Goal: Task Accomplishment & Management: Use online tool/utility

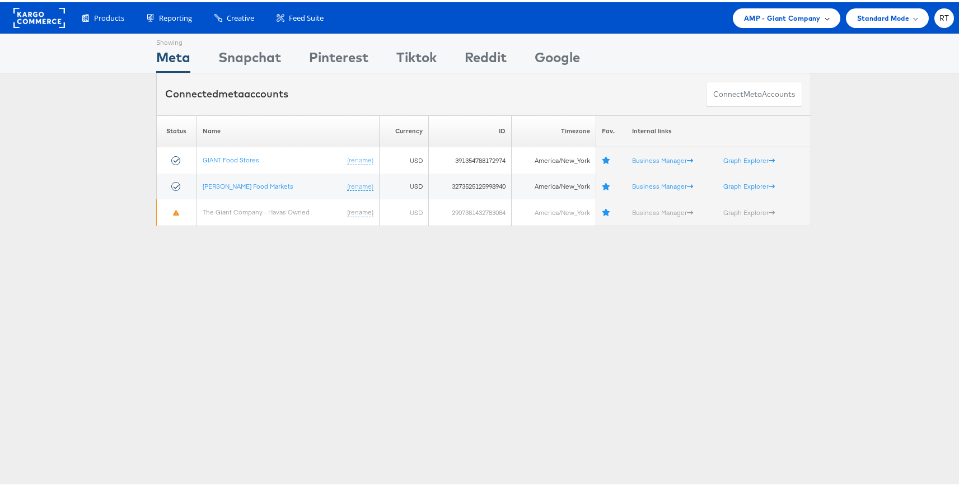
click at [779, 15] on span "AMP - Giant Company" at bounding box center [782, 16] width 77 height 12
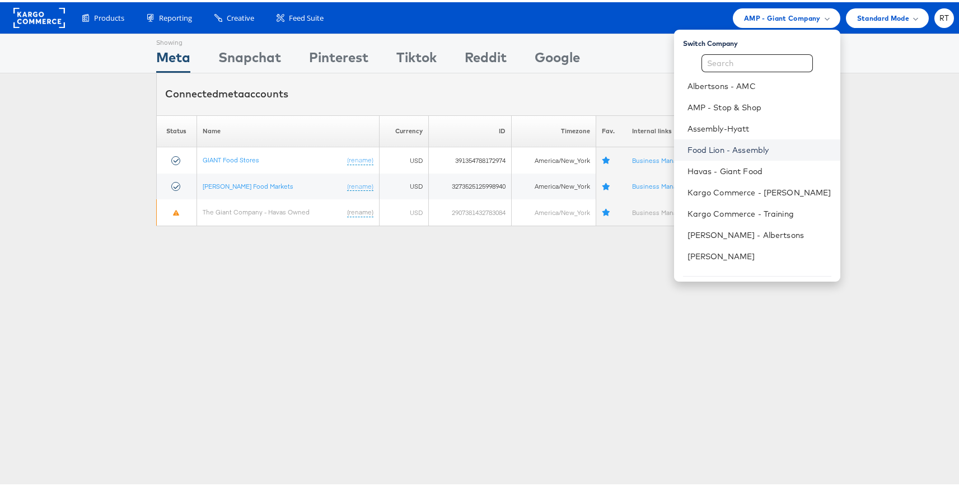
click at [746, 147] on link "Food Lion - Assembly" at bounding box center [760, 147] width 144 height 11
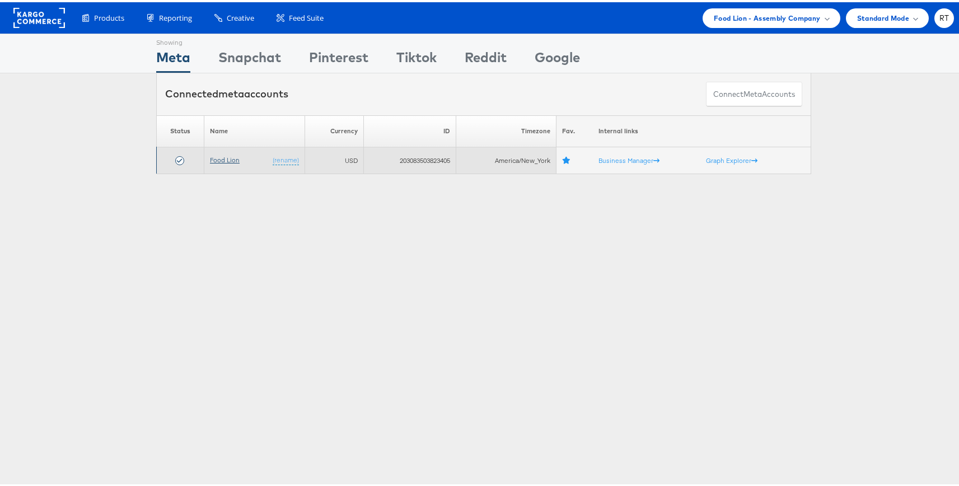
click at [218, 160] on link "Food Lion" at bounding box center [225, 157] width 30 height 8
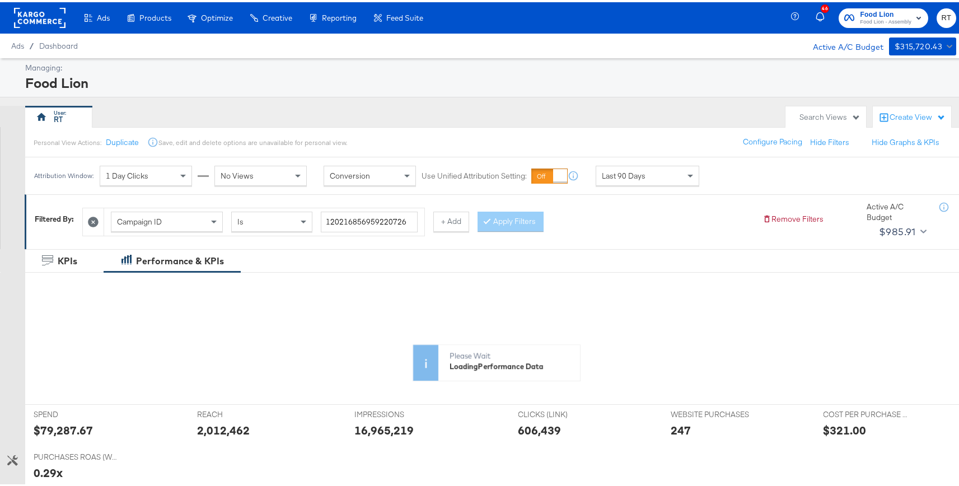
click at [604, 218] on div "Campaign ID Is 120216856959220726 + Add Apply Filters" at bounding box center [417, 217] width 671 height 34
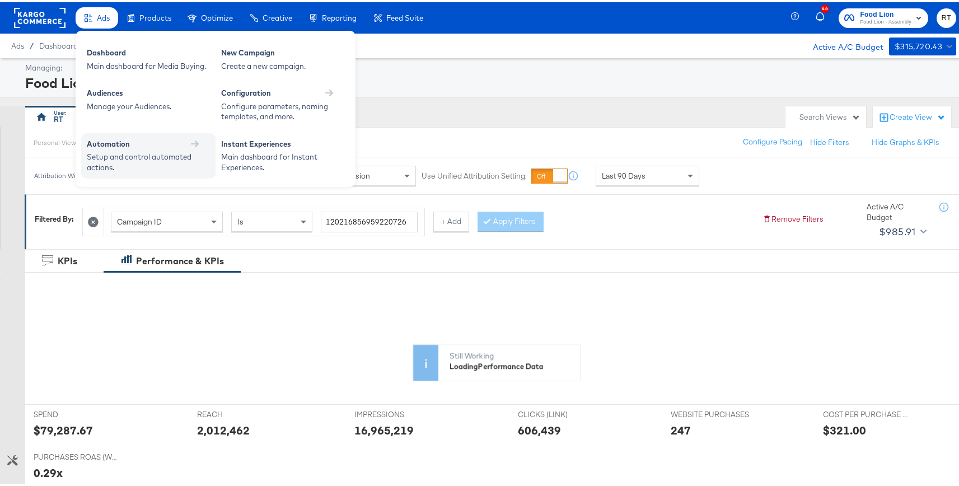
click at [131, 142] on div "Automation" at bounding box center [148, 142] width 123 height 11
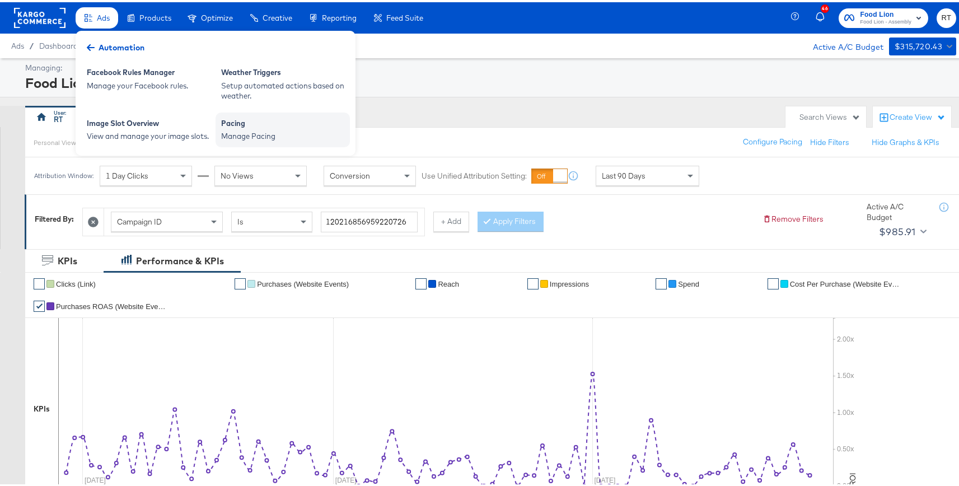
click at [243, 128] on div "Pacing" at bounding box center [282, 122] width 123 height 13
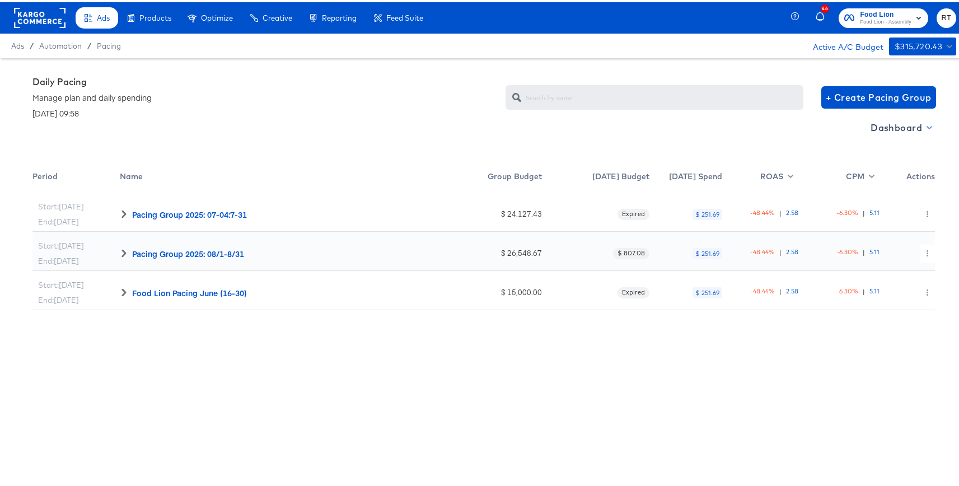
click at [911, 129] on span "Dashboard" at bounding box center [901, 126] width 60 height 16
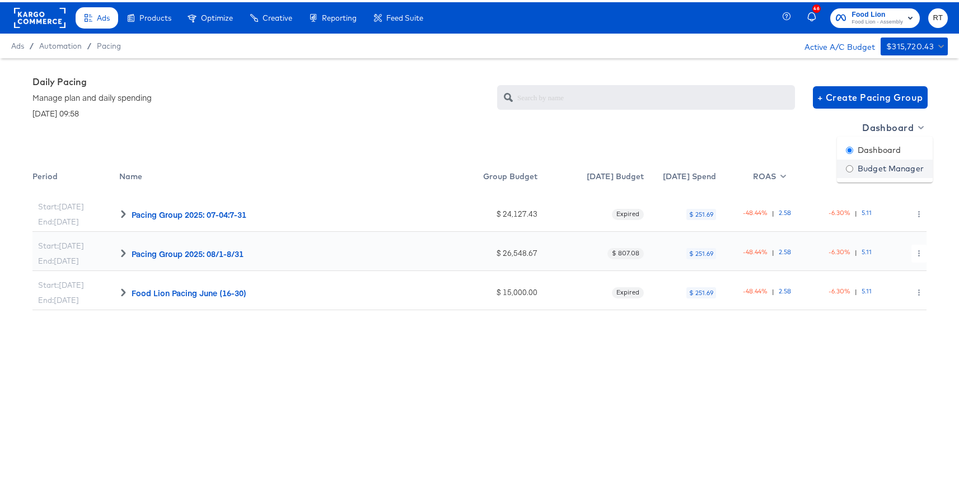
click at [891, 170] on div "Budget Manager" at bounding box center [885, 167] width 78 height 12
radio input "false"
radio input "true"
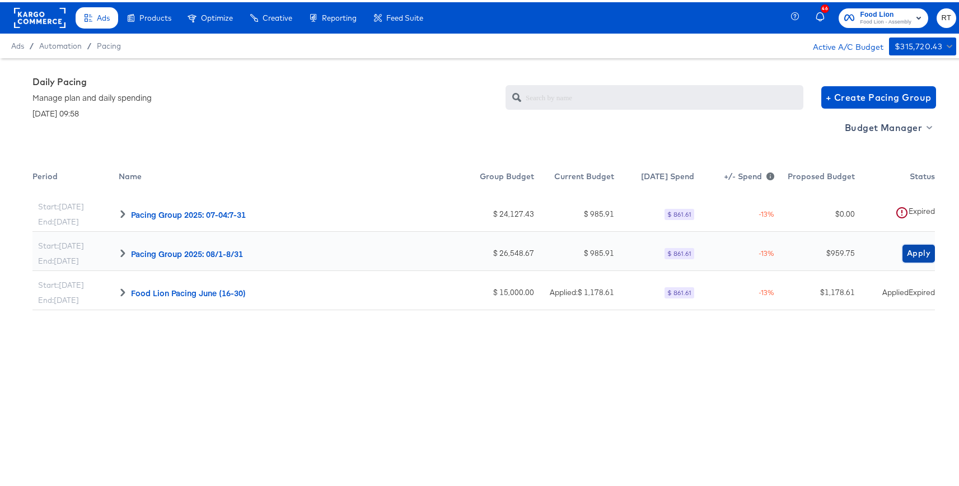
click at [911, 254] on span "Apply" at bounding box center [919, 251] width 24 height 14
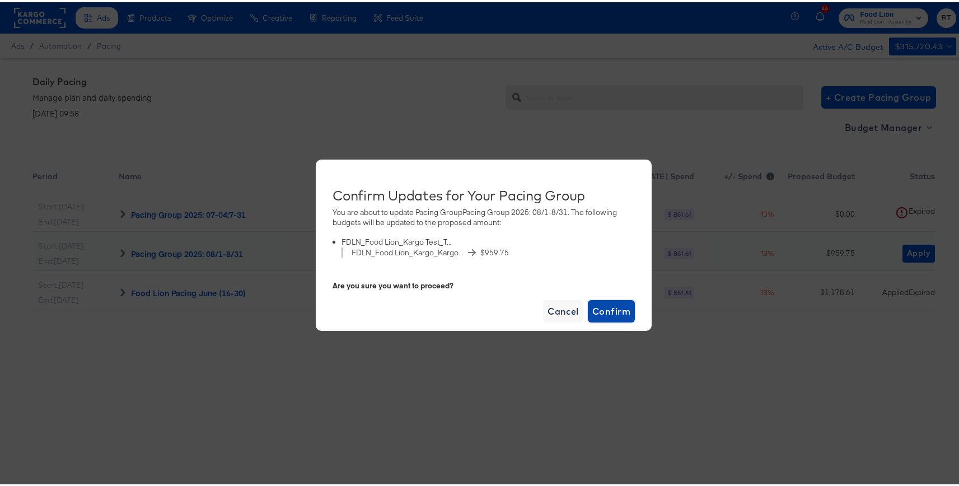
click at [615, 298] on button "Confirm" at bounding box center [611, 309] width 47 height 22
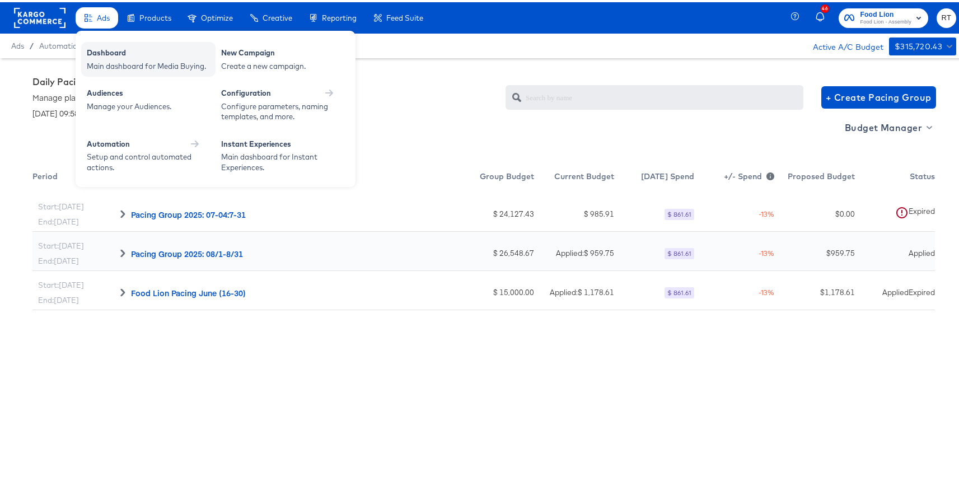
click at [94, 52] on div "Dashboard" at bounding box center [148, 51] width 123 height 13
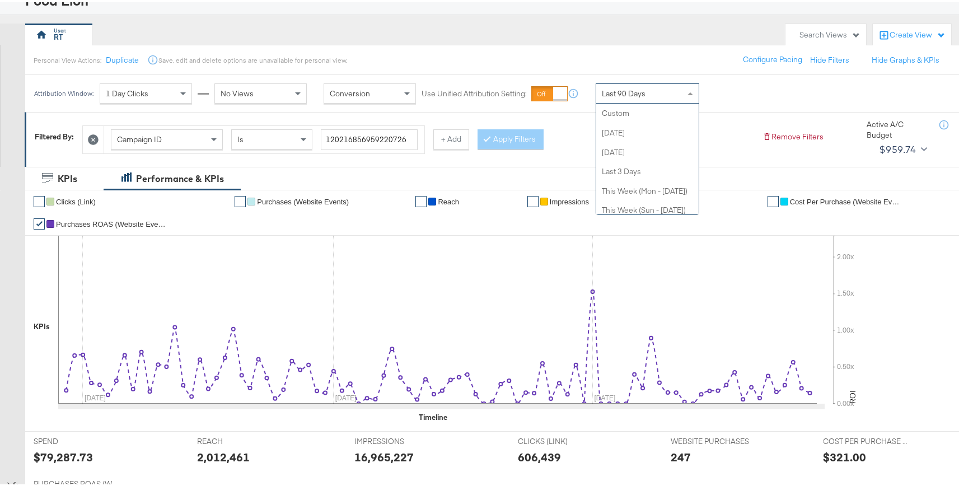
scroll to position [218, 0]
click at [627, 90] on span "Last 90 Days" at bounding box center [624, 91] width 44 height 10
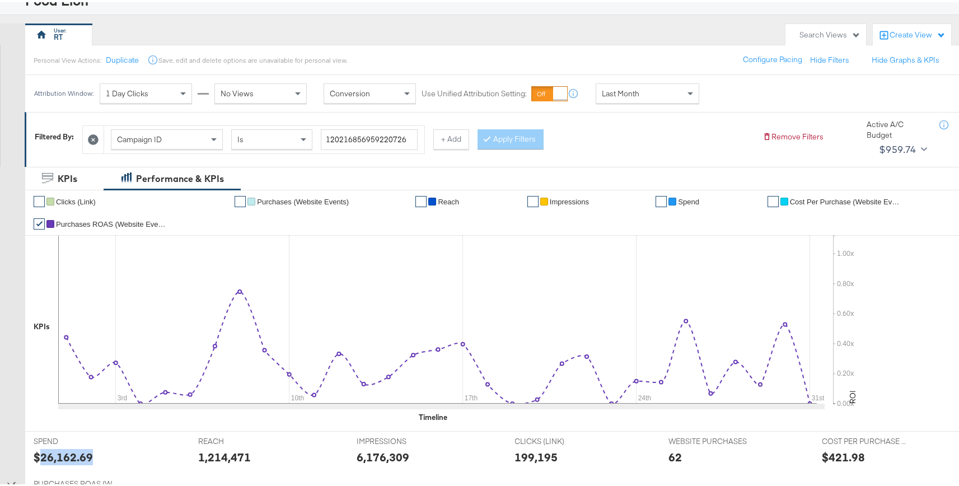
drag, startPoint x: 92, startPoint y: 454, endPoint x: 40, endPoint y: 455, distance: 52.1
click at [40, 455] on div "$26,162.69" at bounding box center [108, 455] width 148 height 16
copy div "26,162.69"
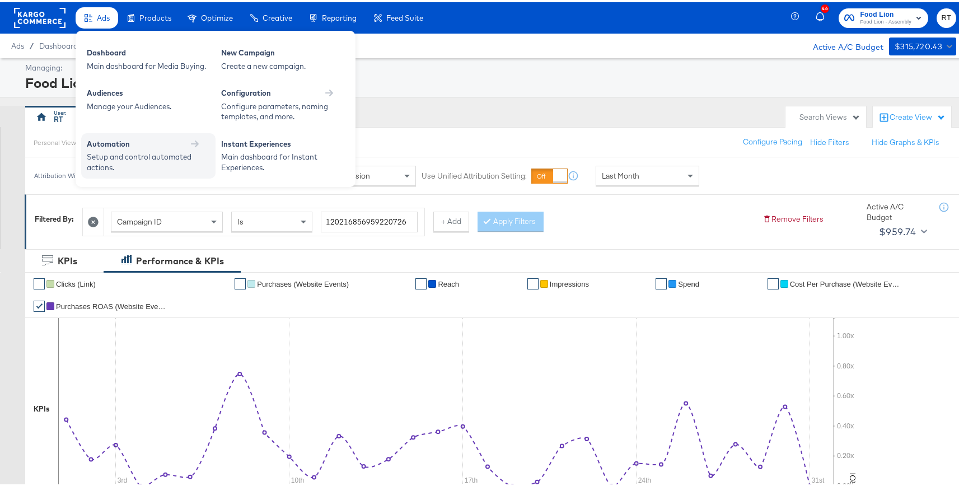
click at [148, 154] on div "Setup and control automated actions." at bounding box center [143, 159] width 112 height 21
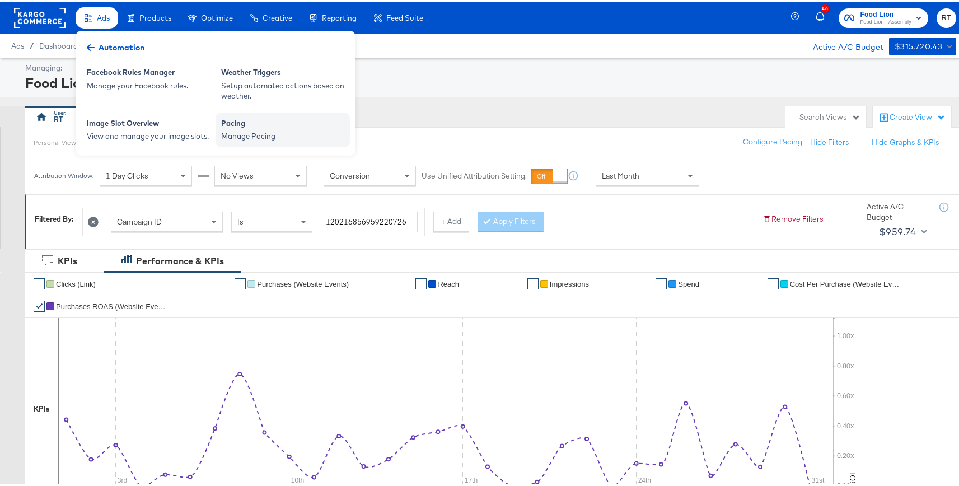
click at [259, 131] on div "Manage Pacing" at bounding box center [282, 134] width 123 height 11
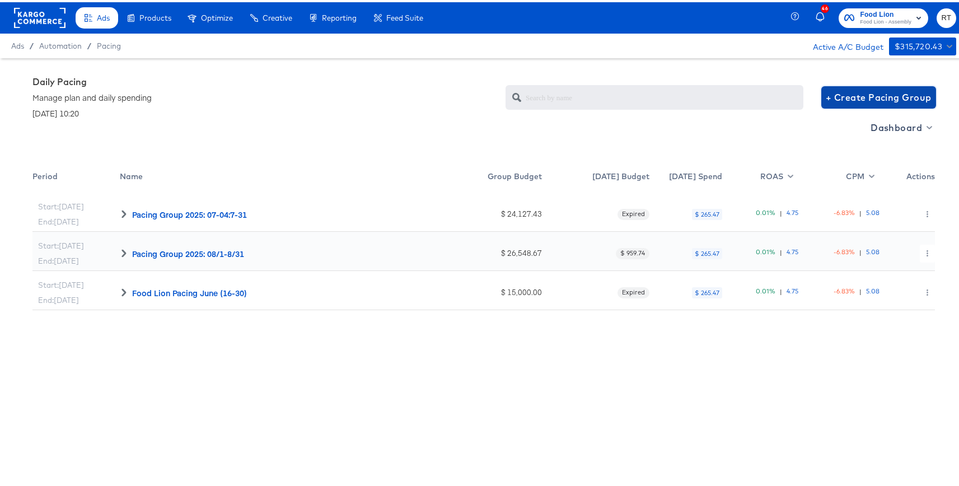
click at [888, 96] on span "+ Create Pacing Group" at bounding box center [879, 95] width 106 height 16
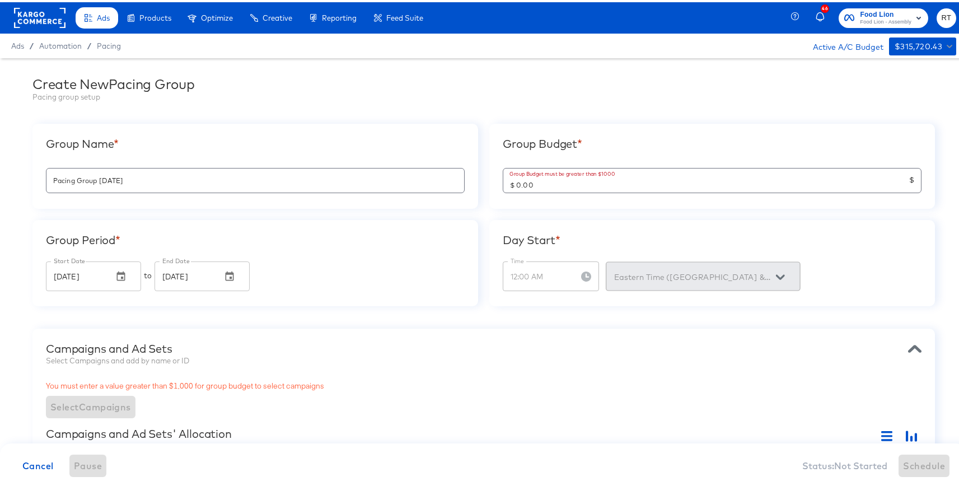
click at [255, 186] on div "Pacing Group 2025-08-28" at bounding box center [255, 178] width 419 height 25
type input "Pacing Group"
click at [106, 44] on span "Pacing" at bounding box center [109, 43] width 24 height 9
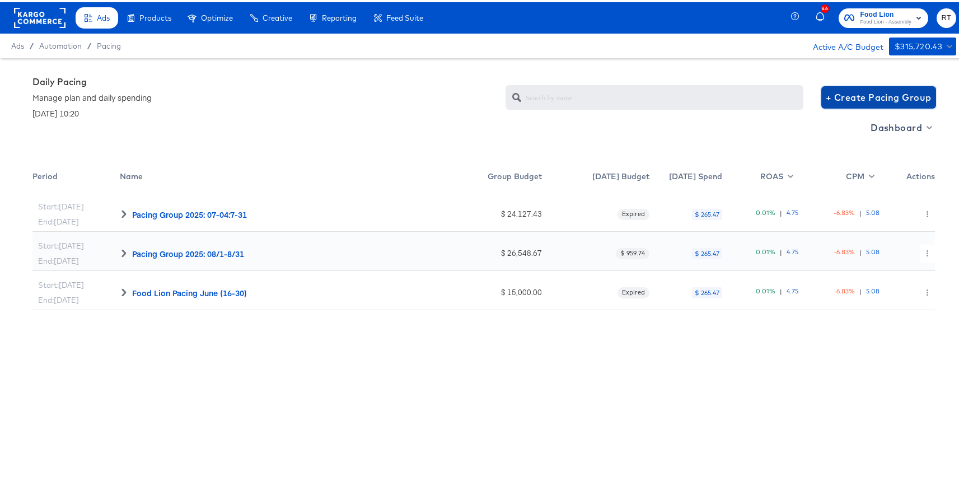
click at [836, 92] on span "+ Create Pacing Group" at bounding box center [879, 95] width 106 height 16
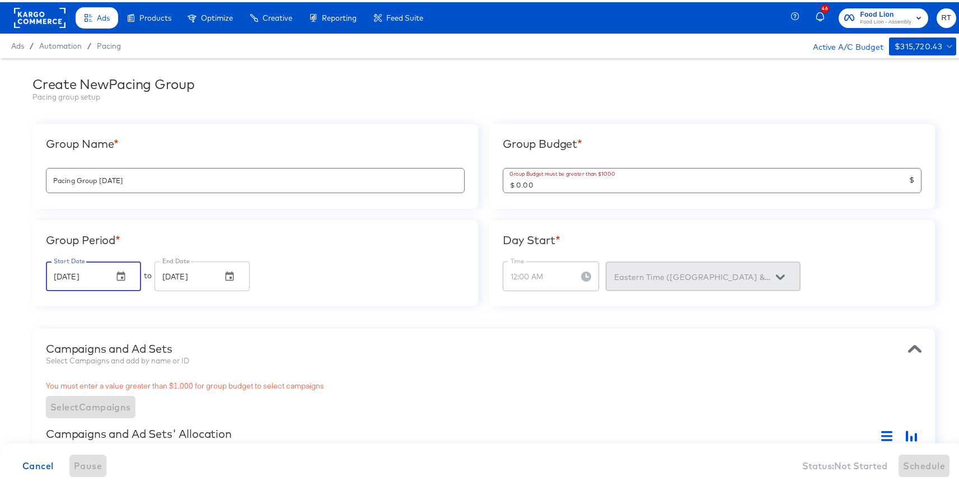
click at [101, 269] on input "Aug 29, 2025" at bounding box center [75, 273] width 58 height 29
click at [127, 272] on button "button" at bounding box center [121, 274] width 25 height 25
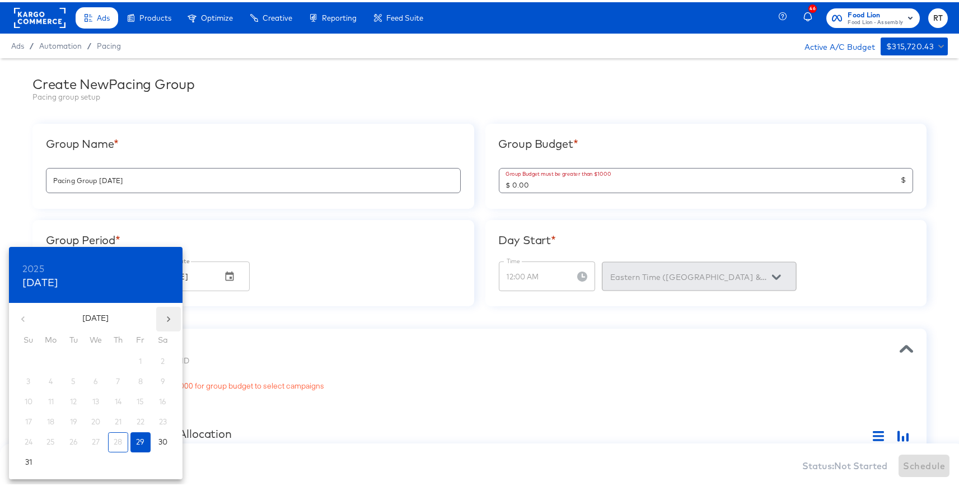
click at [170, 312] on icon "button" at bounding box center [168, 316] width 11 height 11
click at [48, 354] on span "1" at bounding box center [51, 359] width 20 height 11
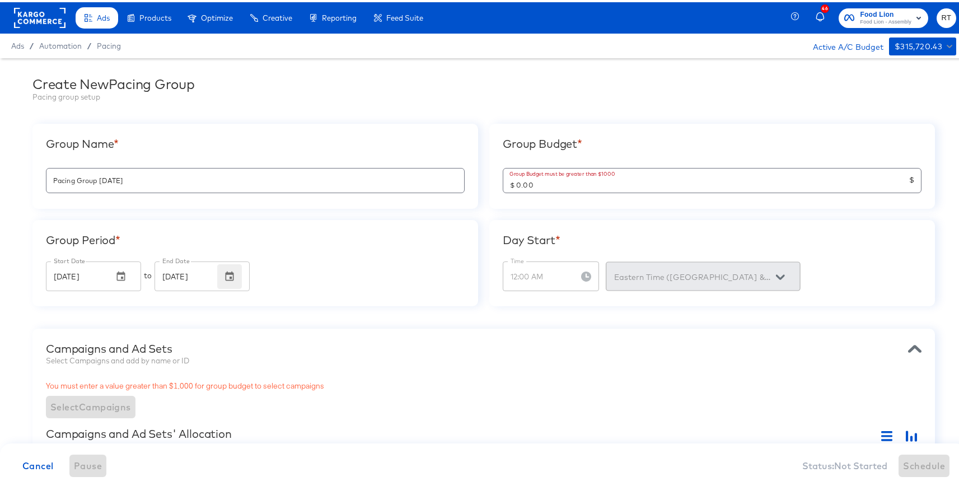
click at [235, 274] on button "button" at bounding box center [229, 274] width 25 height 25
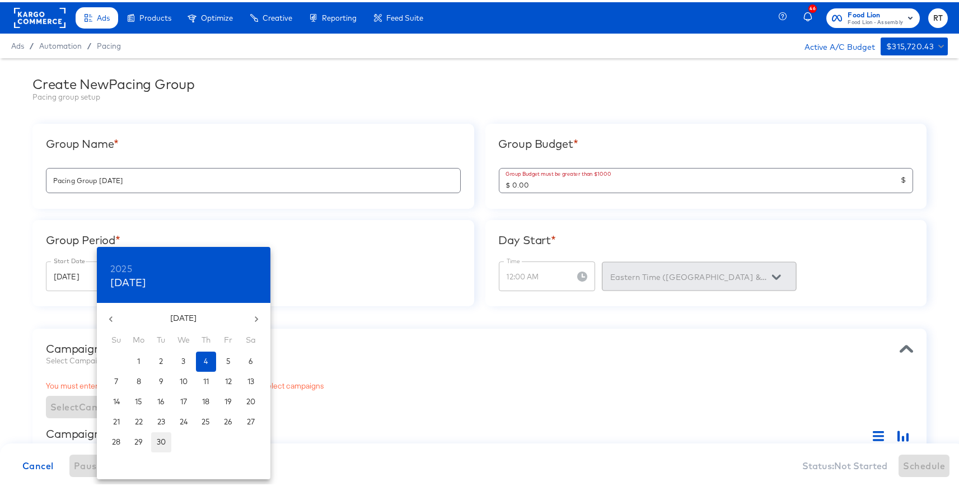
click at [161, 436] on p "30" at bounding box center [161, 439] width 9 height 11
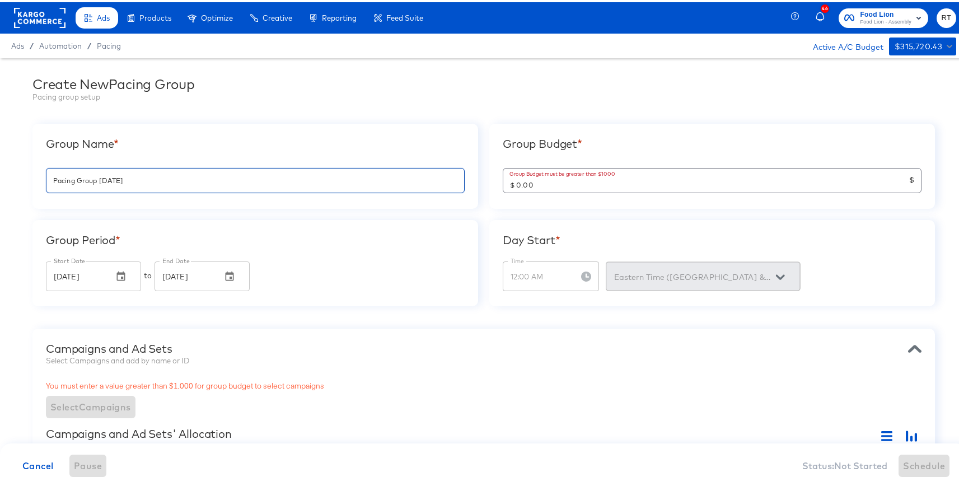
drag, startPoint x: 157, startPoint y: 174, endPoint x: 118, endPoint y: 181, distance: 39.9
click at [118, 181] on input "Pacing Group 2025-08-28" at bounding box center [255, 174] width 418 height 24
type input "Pacing Group 2025: 9/1-9/30"
drag, startPoint x: 565, startPoint y: 188, endPoint x: 451, endPoint y: 187, distance: 114.8
click at [451, 188] on div "Group Name * Pacing Group 2025: 9/1-9/30 Group Budget * Group Budget must be gr…" at bounding box center [483, 212] width 903 height 183
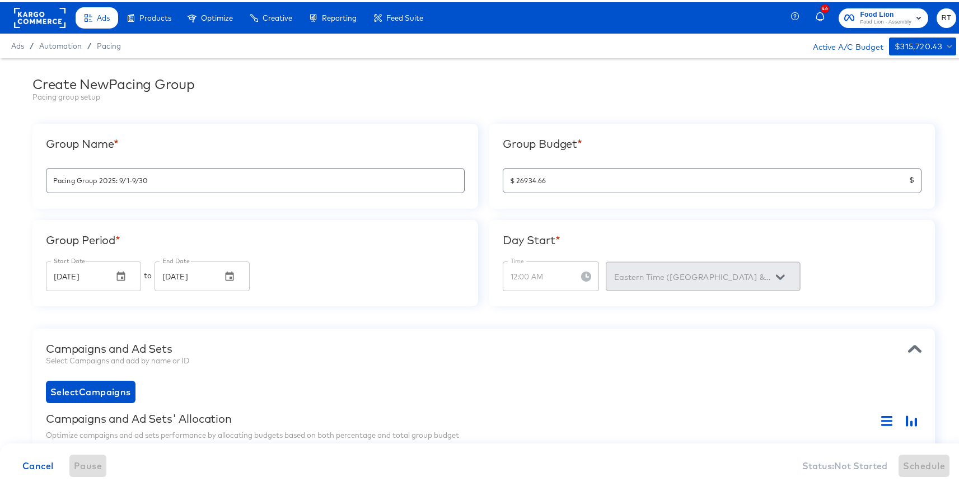
type input "$ 26,934.66"
click at [662, 132] on div "Group Budget * $ 26,934.66 $" at bounding box center [712, 163] width 446 height 85
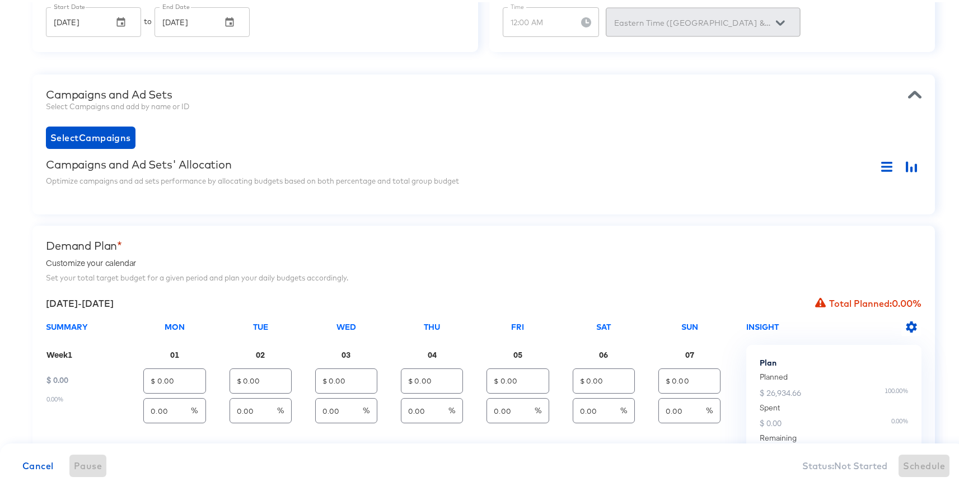
scroll to position [251, 0]
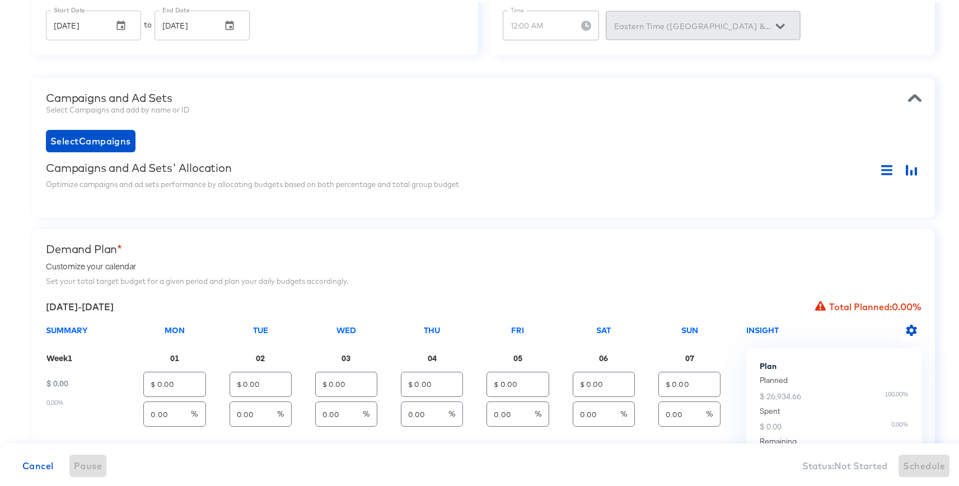
click at [101, 151] on div "Campaigns and Ad Sets Select Campaigns and add by name or ID Select Campaigns C…" at bounding box center [483, 146] width 903 height 140
click at [118, 141] on span "Select Campaigns" at bounding box center [90, 139] width 81 height 16
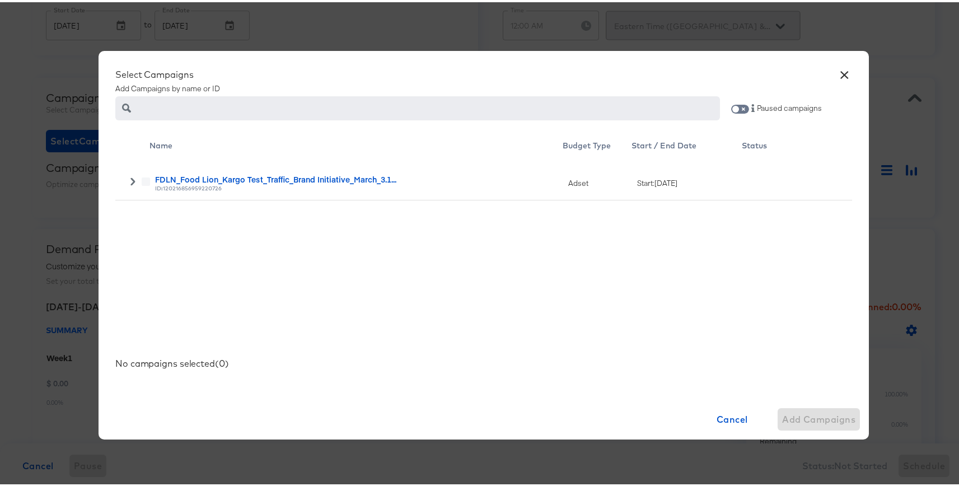
click at [144, 179] on label at bounding box center [146, 179] width 8 height 8
click at [142, 180] on label at bounding box center [146, 179] width 8 height 8
click at [130, 176] on icon at bounding box center [132, 179] width 4 height 8
click at [142, 221] on icon at bounding box center [146, 218] width 8 height 8
click at [0, 0] on input "checkbox" at bounding box center [0, 0] width 0 height 0
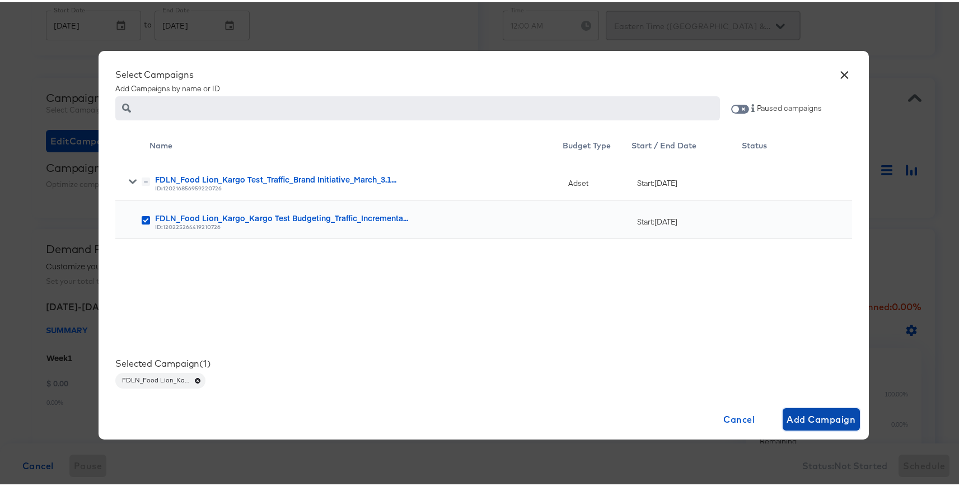
click at [822, 425] on button "Add Campaign" at bounding box center [822, 417] width 78 height 22
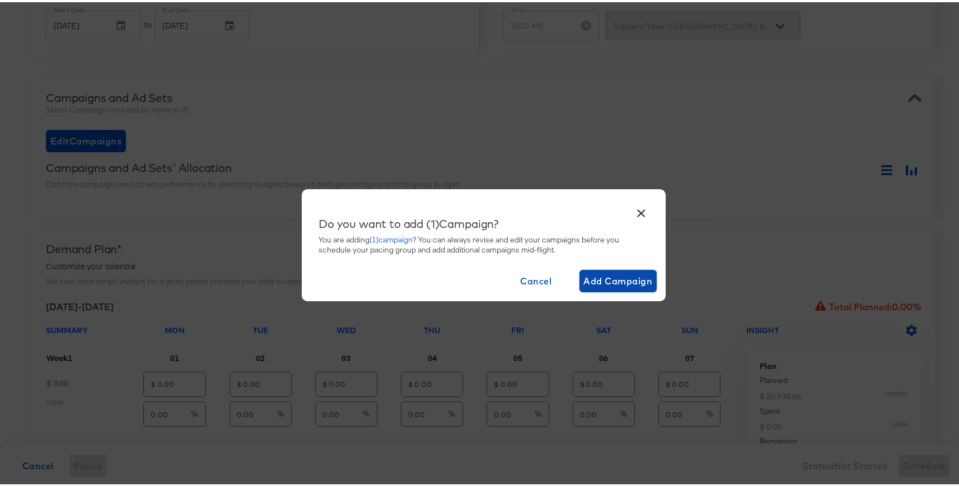
click at [606, 275] on span "Add Campaign" at bounding box center [618, 279] width 69 height 16
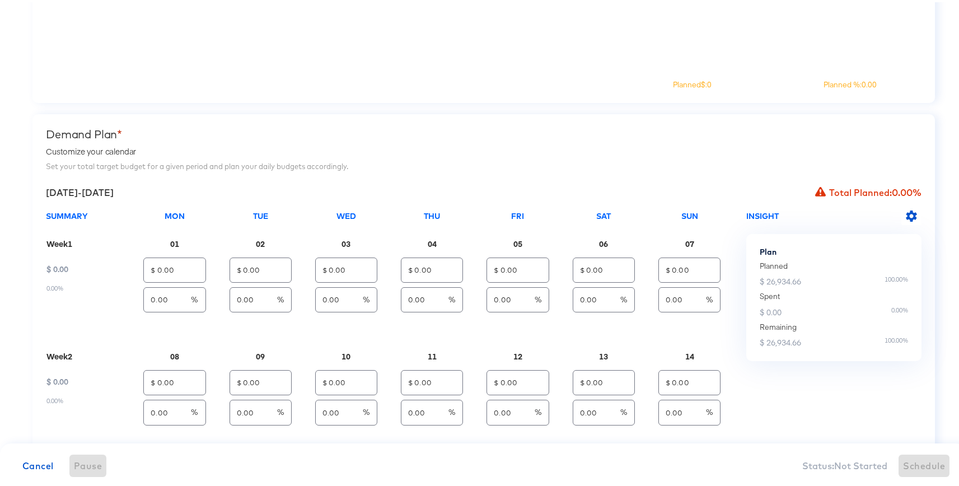
scroll to position [599, 0]
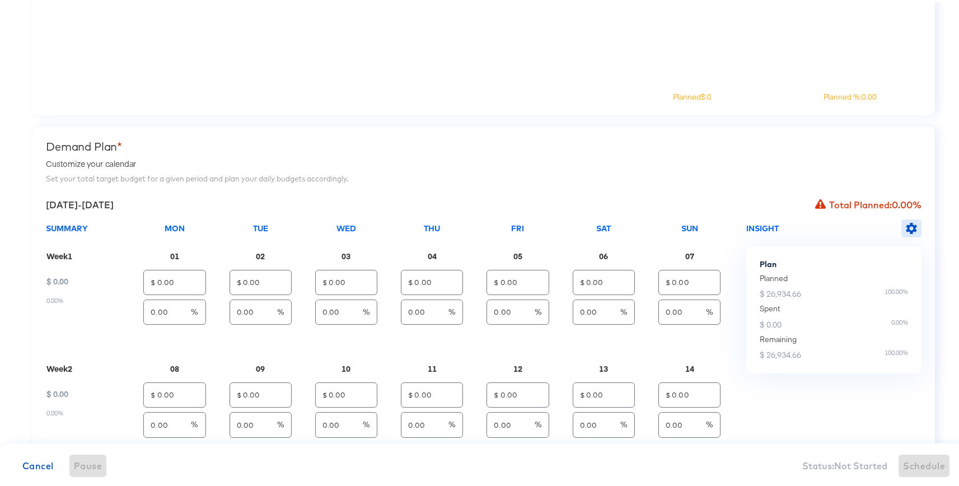
click at [906, 226] on icon "button" at bounding box center [911, 226] width 11 height 11
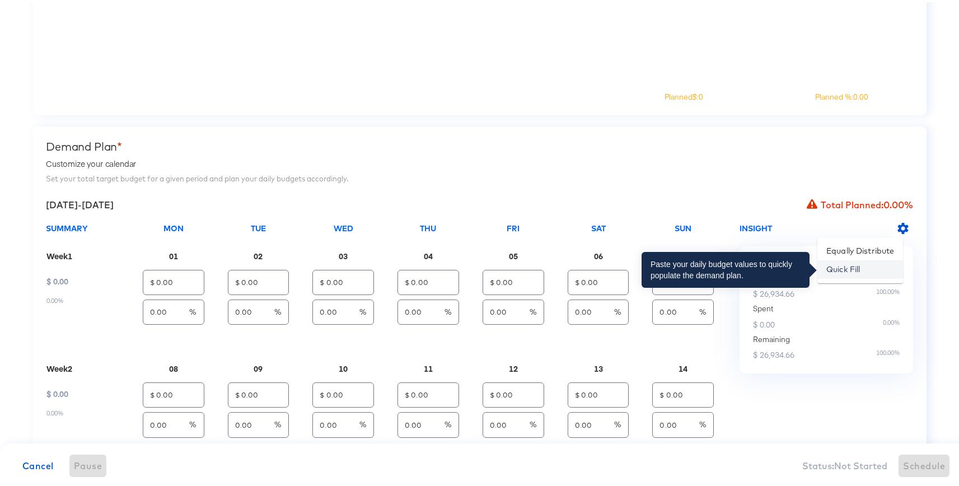
click at [847, 272] on li "Quick Fill" at bounding box center [860, 267] width 86 height 18
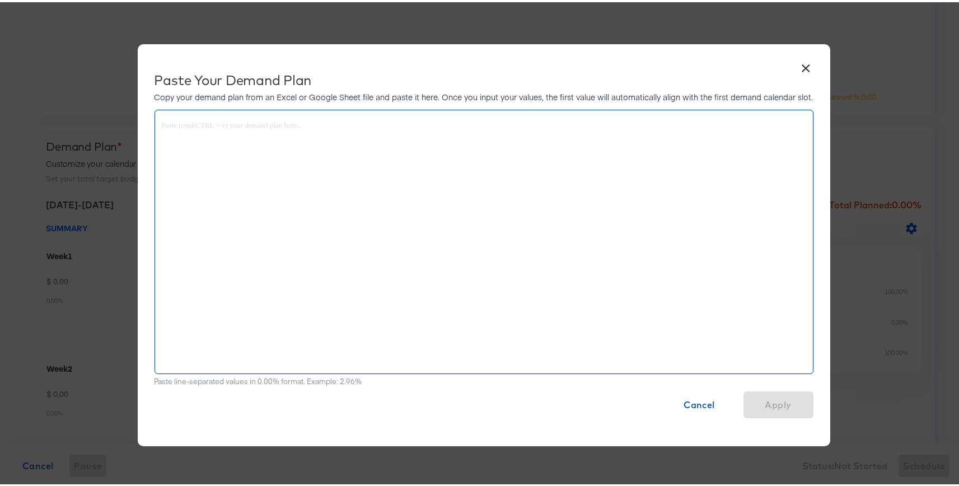
click at [407, 135] on textarea "Demand plan input field" at bounding box center [484, 240] width 644 height 242
paste textarea "3.71% 2.95% 3.29% 3.08% 3.42% 3.44% 3.45% 3.71% 2.95% 3.29% 3.08% 3.42% 3.44% 3…"
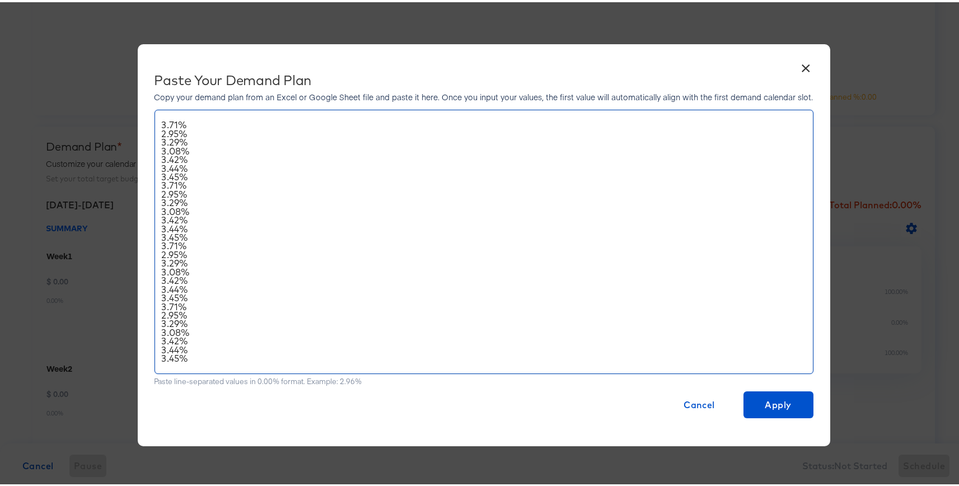
scroll to position [18, 0]
type textarea "3.71% 2.95% 3.29% 3.08% 3.42% 3.44% 3.45% 3.71% 2.95% 3.29% 3.08% 3.42% 3.44% 3…"
click at [761, 399] on span "Apply" at bounding box center [778, 403] width 61 height 16
type input "$ 999.28"
type input "3.71"
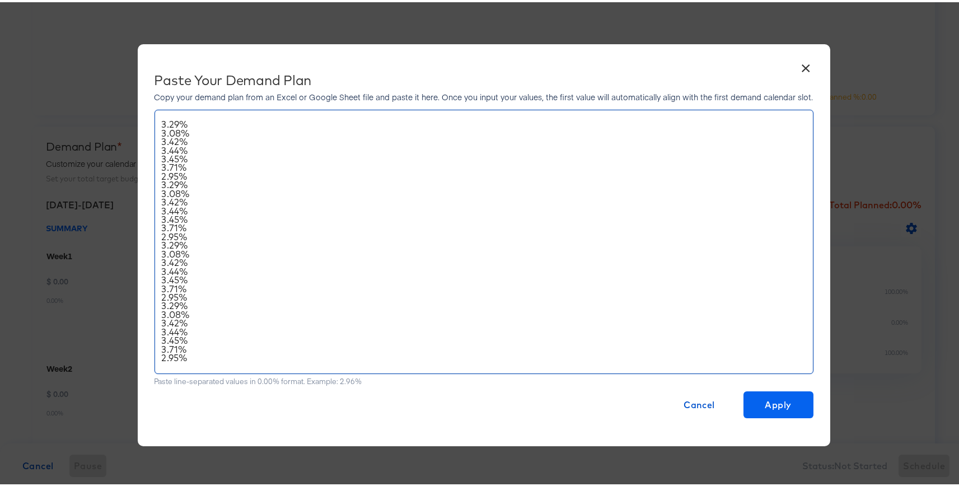
type input "$ 794.57"
type input "2.95"
type input "$ 886.15"
type input "3.29"
type input "$ 829.59"
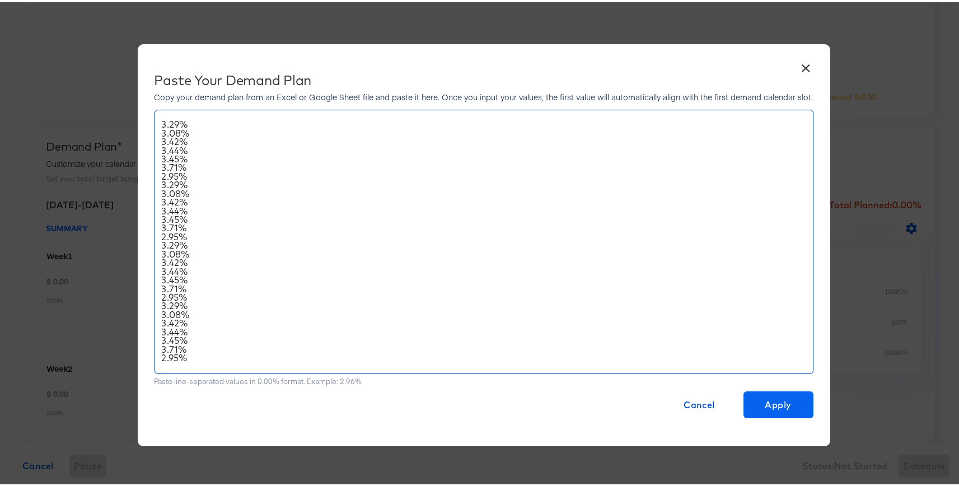
type input "3.08"
type input "$ 921.17"
type input "3.42"
type input "$ 926.55"
type input "3.44"
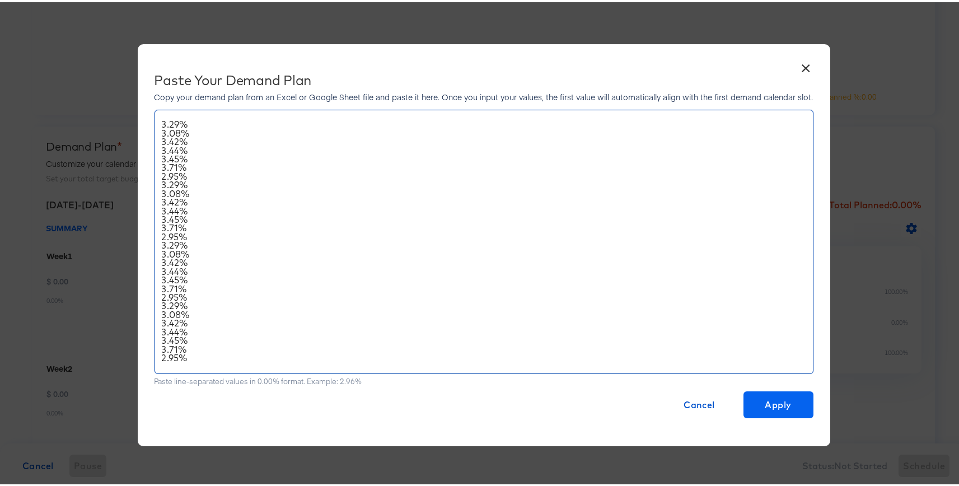
type input "$ 929.25"
type input "3.45"
type input "$ 999.28"
type input "3.71"
type input "$ 794.57"
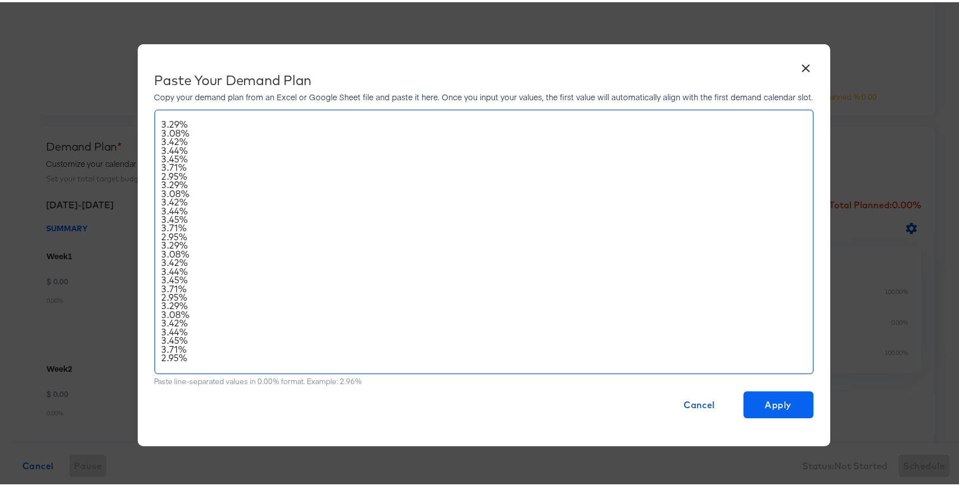
type input "2.95"
type input "$ 886.15"
type input "3.29"
type input "$ 829.59"
type input "3.08"
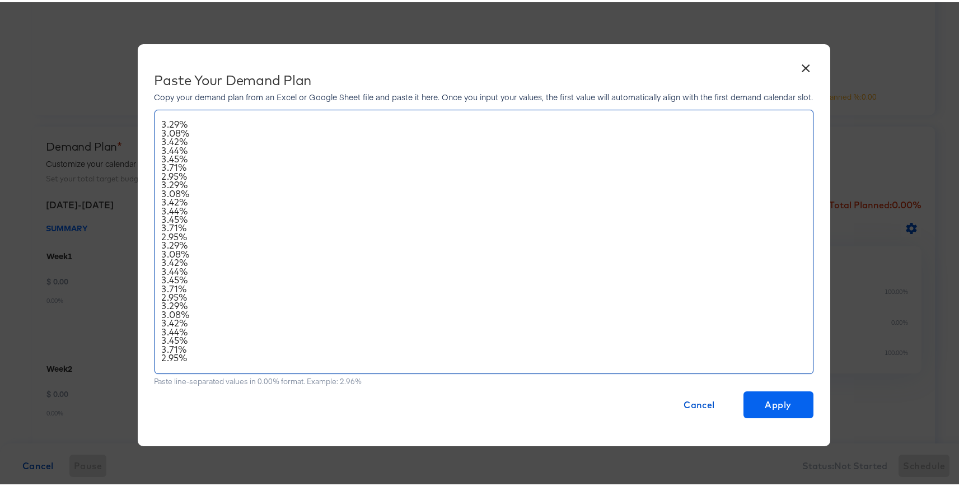
type input "$ 921.17"
type input "3.42"
type input "$ 926.55"
type input "3.44"
type input "$ 929.25"
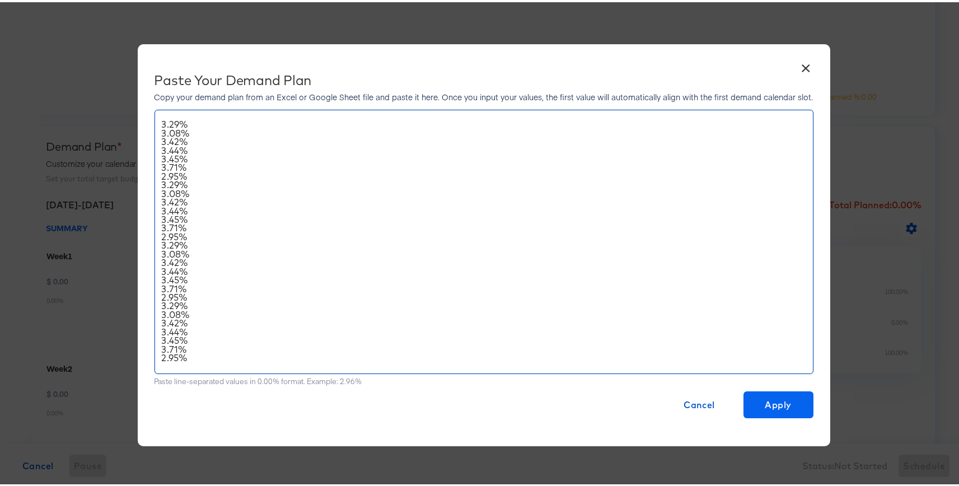
type input "3.45"
type input "$ 999.28"
type input "3.71"
type input "$ 794.57"
type input "2.95"
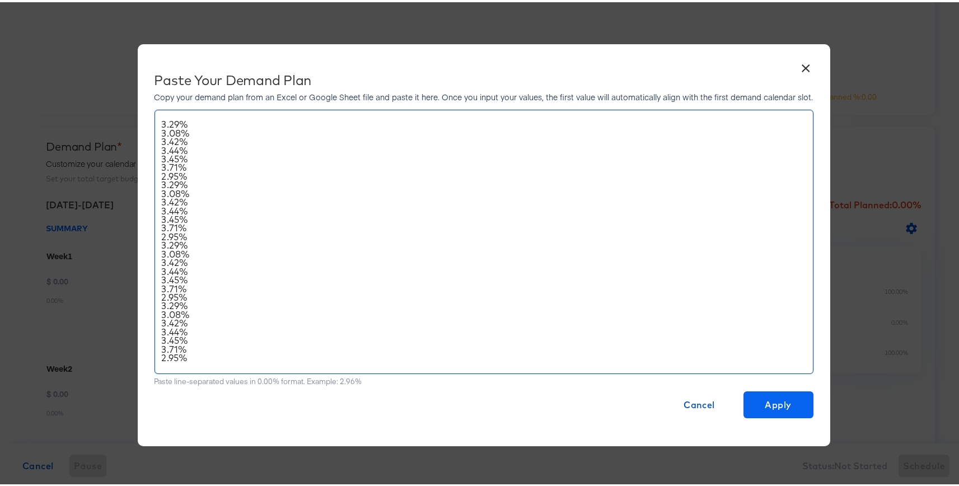
type input "$ 886.15"
type input "3.29"
type input "$ 829.59"
type input "3.08"
type input "$ 921.17"
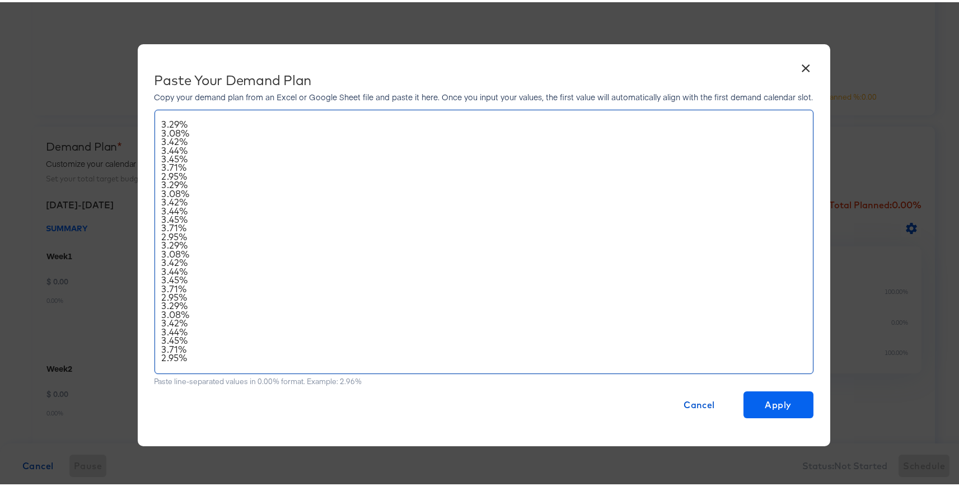
type input "3.42"
type input "$ 926.55"
type input "3.44"
type input "$ 929.25"
type input "3.45"
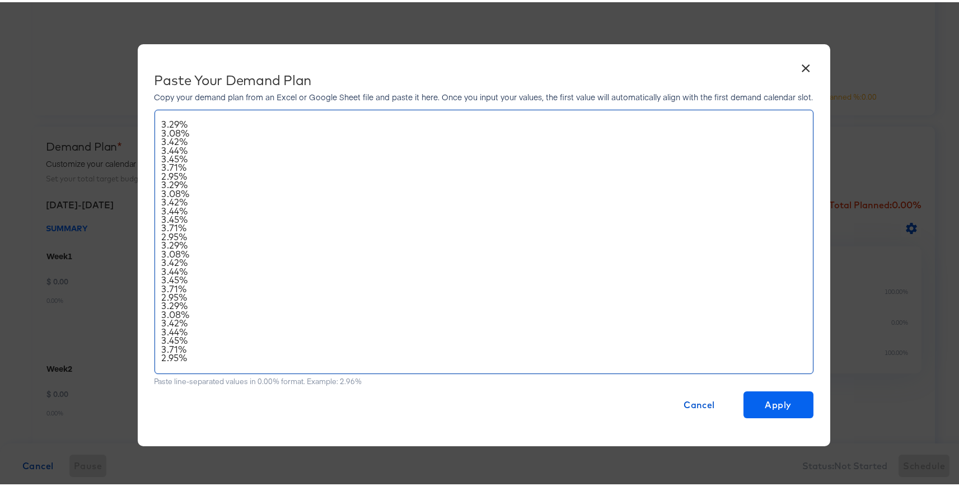
type input "$ 999.28"
type input "3.71"
type input "$ 794.57"
type input "2.95"
type input "$ 886.15"
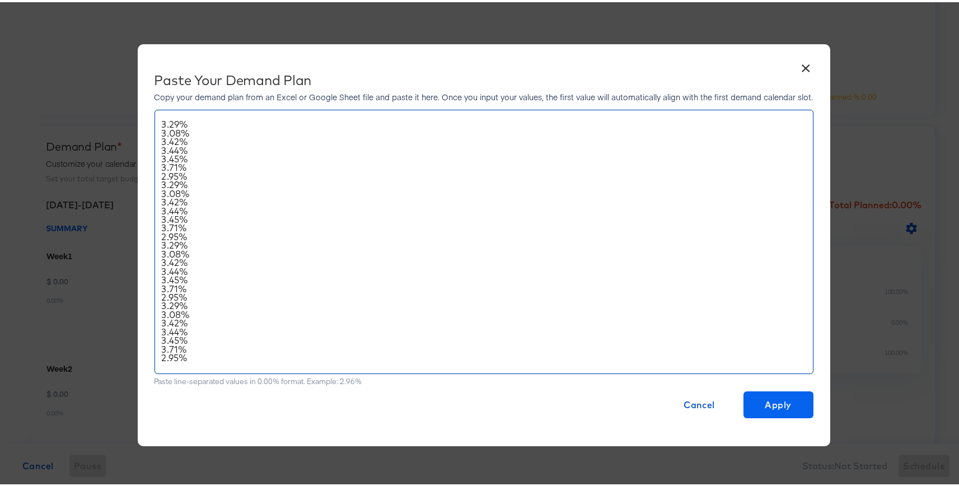
type input "3.29"
type input "$ 829.59"
type input "3.08"
type input "$ 921.17"
type input "3.42"
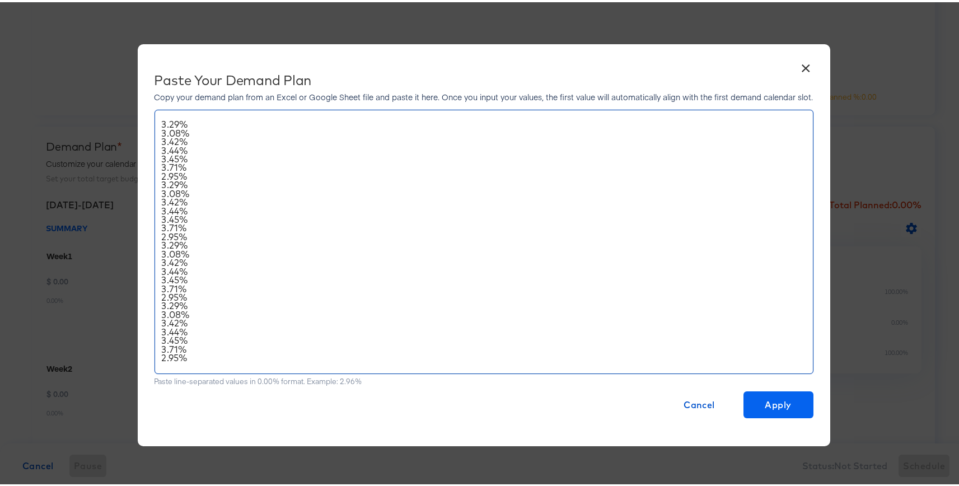
type input "$ 926.55"
type input "3.44"
type input "$ 929.25"
type input "3.45"
type input "$ 999.28"
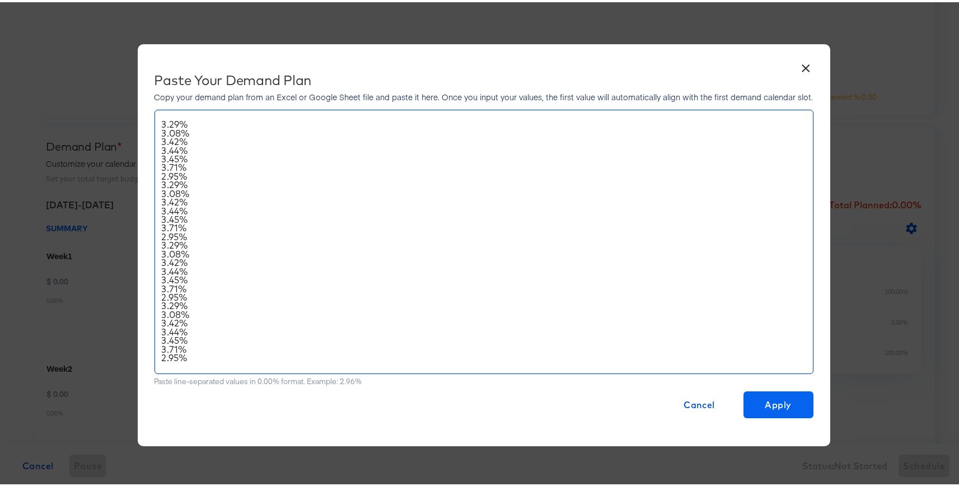
type input "3.71"
type input "$ 794.57"
type input "2.95"
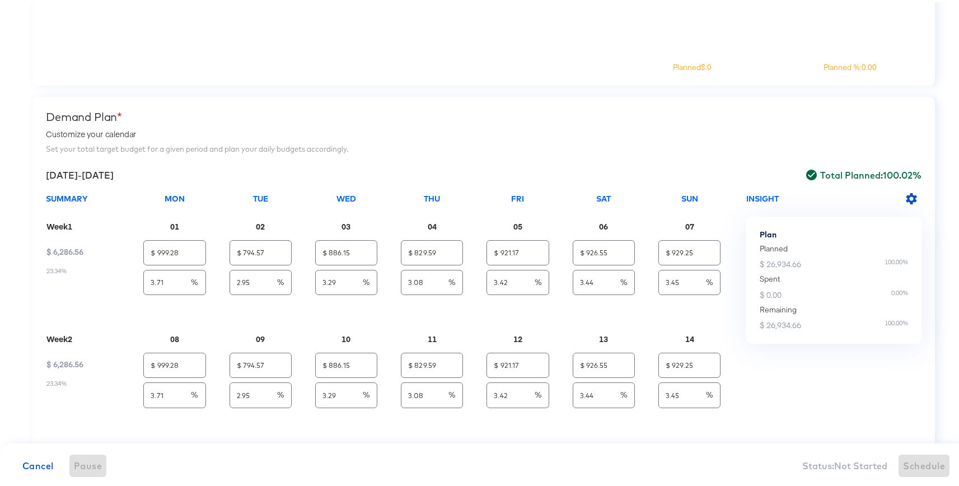
scroll to position [655, 0]
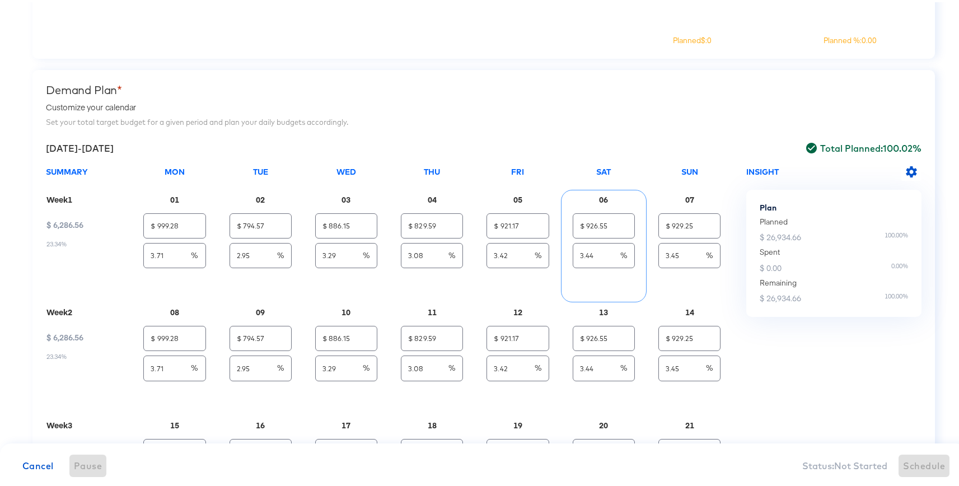
click at [591, 258] on input "3.44" at bounding box center [596, 249] width 47 height 24
type input "3.43"
type input "$ 923.86"
type input "3.43"
click at [516, 250] on input "3.42" at bounding box center [510, 249] width 47 height 24
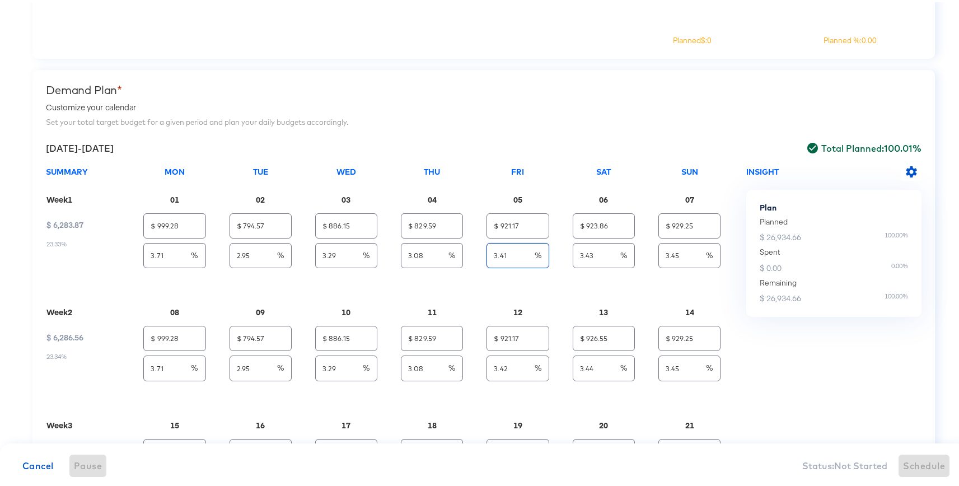
type input "3.41"
type input "$ 918.47"
click at [544, 92] on div "Demand Plan *" at bounding box center [484, 87] width 876 height 13
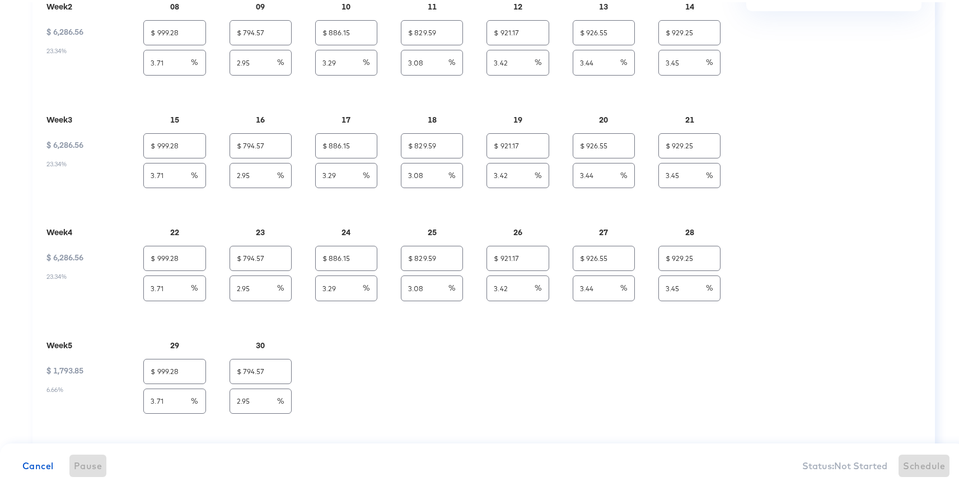
scroll to position [1013, 0]
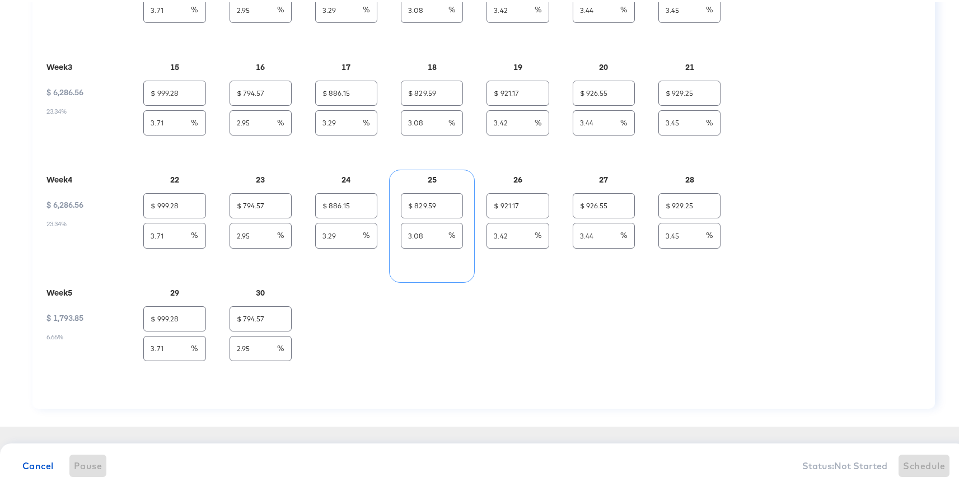
click at [441, 250] on div "$ 829.59 3.08 %" at bounding box center [432, 230] width 85 height 99
click at [511, 328] on div "SUMMARY Mon Tue Wed Thu Fri Sat Sun Week 1 $ 6,281.17 23.32% 01 $ 999.28 3.71 %…" at bounding box center [396, 100] width 700 height 587
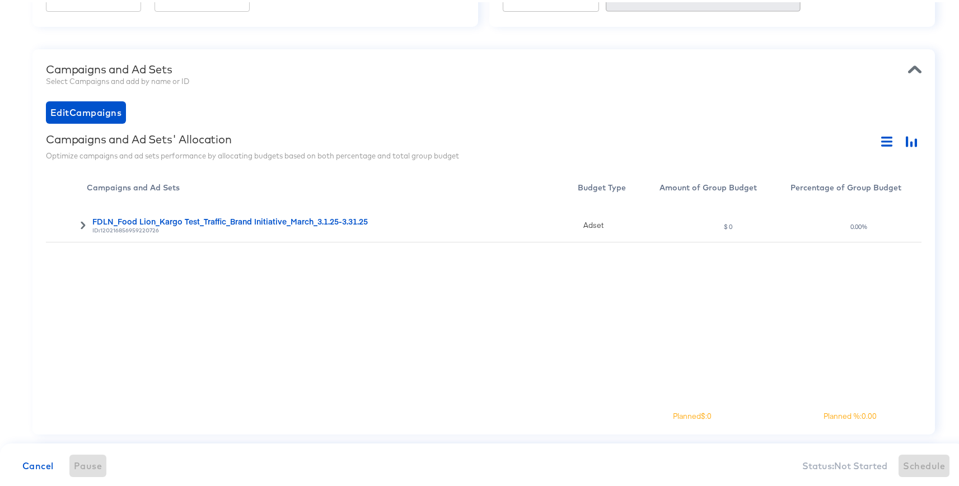
scroll to position [269, 0]
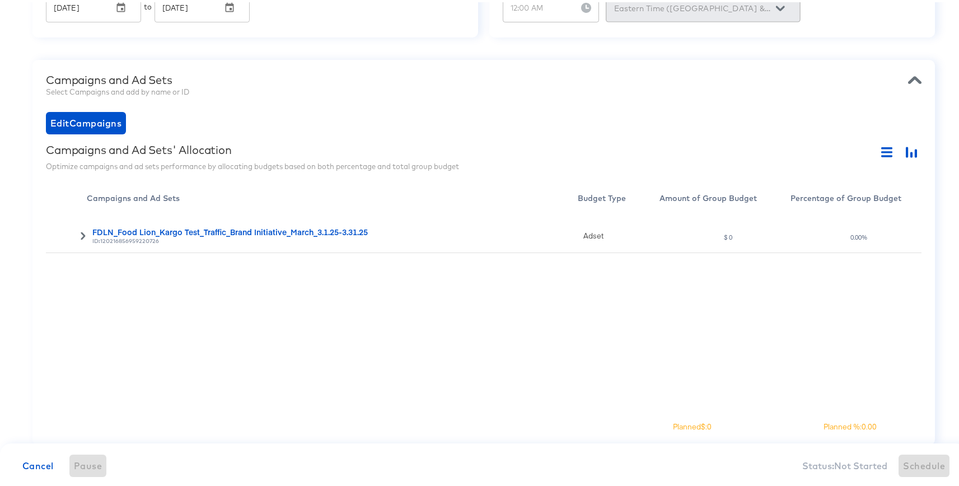
click at [81, 233] on icon at bounding box center [83, 234] width 8 height 8
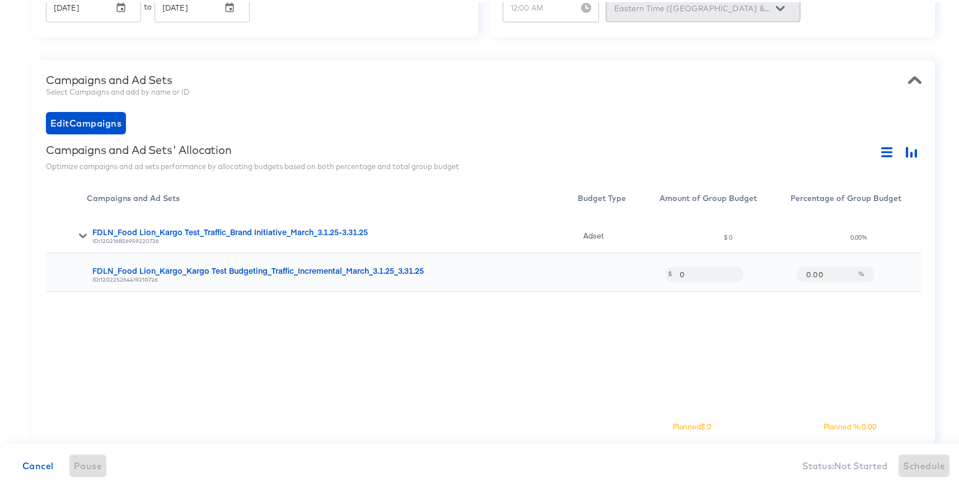
click at [82, 273] on div at bounding box center [66, 270] width 41 height 39
drag, startPoint x: 823, startPoint y: 271, endPoint x: 779, endPoint y: 271, distance: 43.7
click at [779, 271] on div "FDLN_Food Lion_Kargo_Kargo Test Budgeting_Traffic_Incremental_March_3.1.25_3.31…" at bounding box center [484, 270] width 876 height 39
type input "100"
click at [764, 140] on div "Campaigns and Ad Sets Select Campaigns and add by name or ID Edit Campaigns Cam…" at bounding box center [483, 251] width 903 height 386
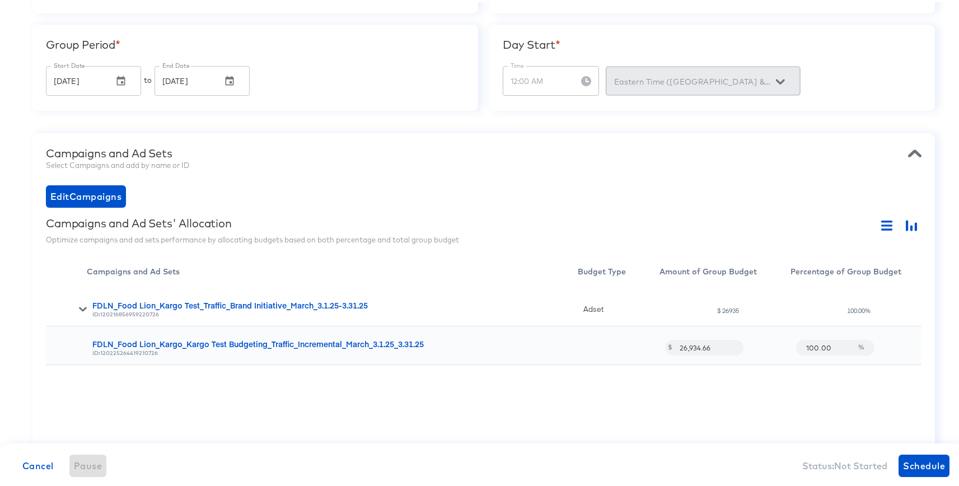
scroll to position [197, 0]
click at [904, 471] on span "Schedule" at bounding box center [924, 464] width 42 height 16
